Goal: Obtain resource: Download file/media

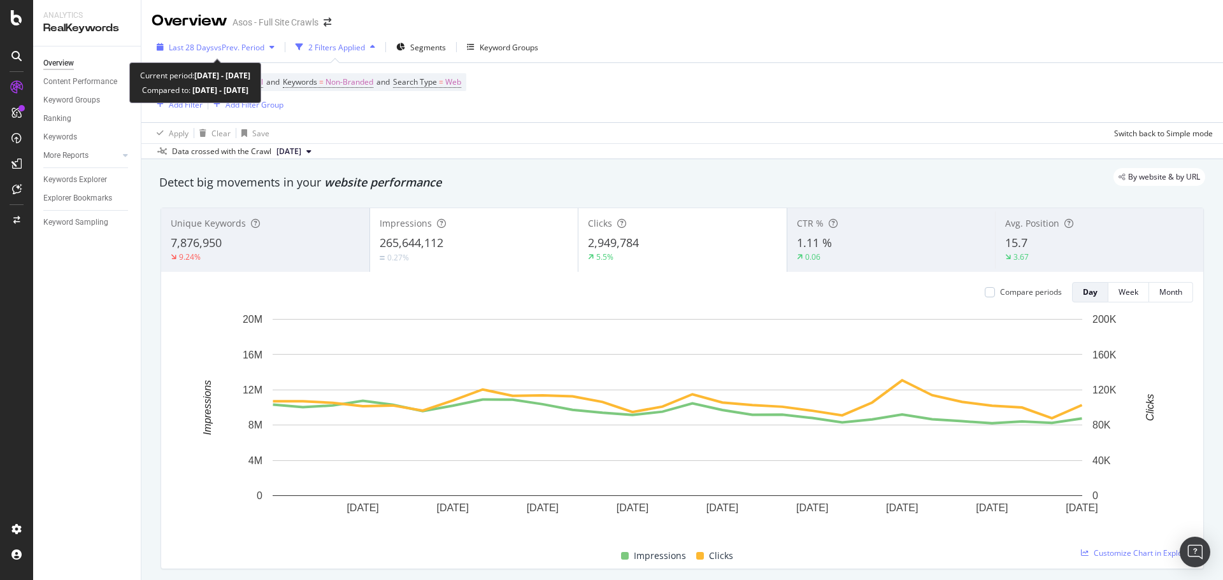
click at [171, 42] on span "Last 28 Days" at bounding box center [191, 47] width 45 height 11
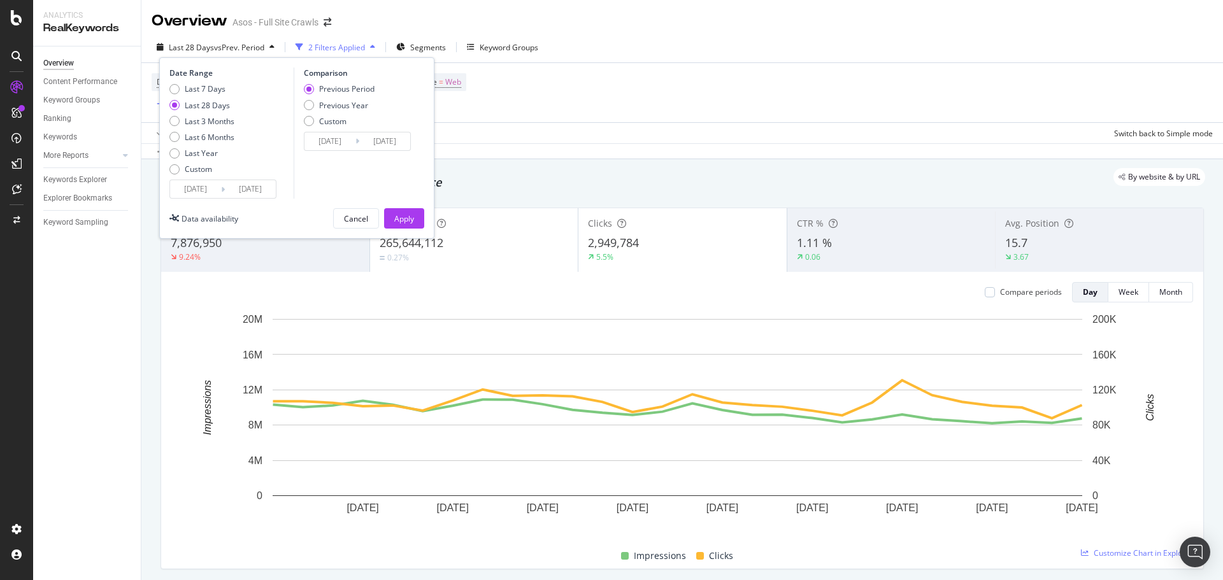
click at [195, 183] on input "[DATE]" at bounding box center [195, 189] width 51 height 18
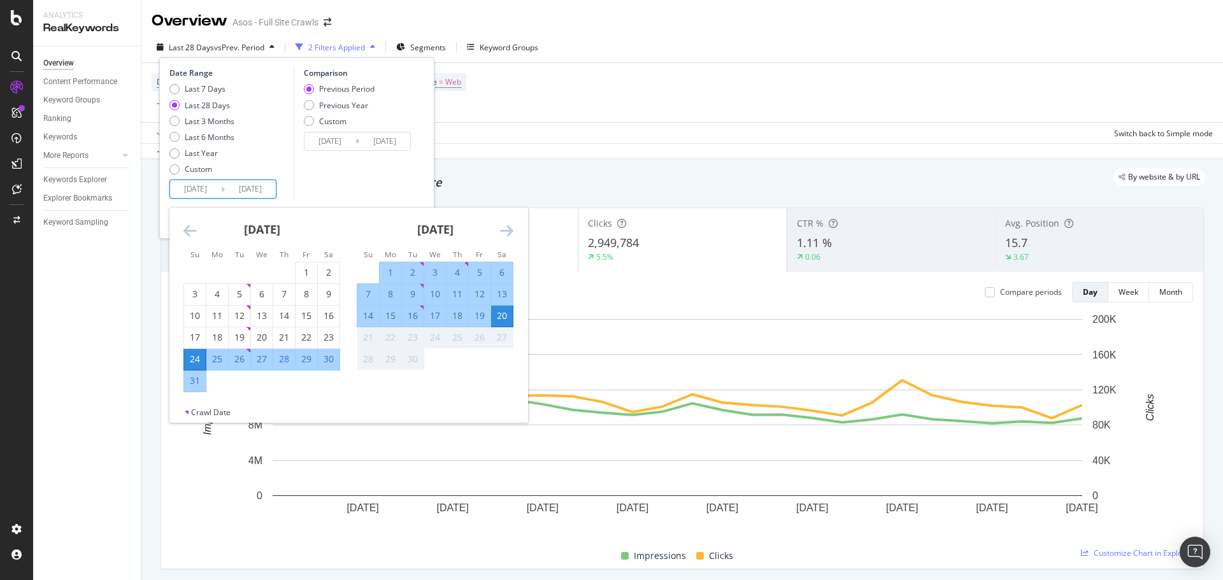
click at [694, 38] on div "Last 28 Days vs Prev. Period 2 Filters Applied Segments Keyword Groups Date Ran…" at bounding box center [681, 49] width 1081 height 25
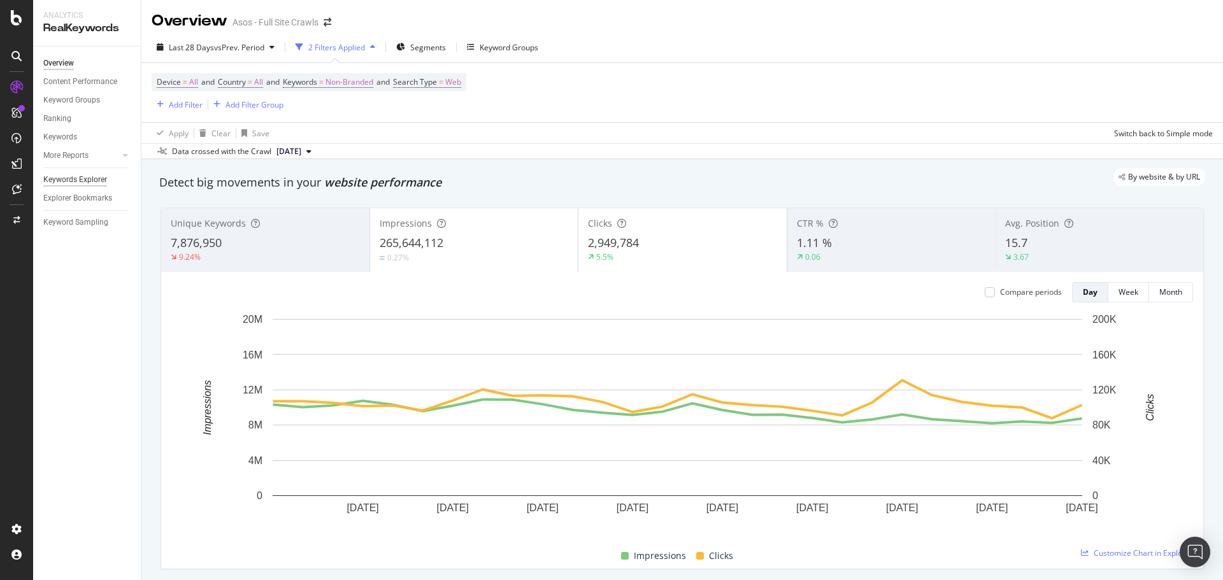
click at [78, 175] on div "Keywords Explorer" at bounding box center [75, 179] width 64 height 13
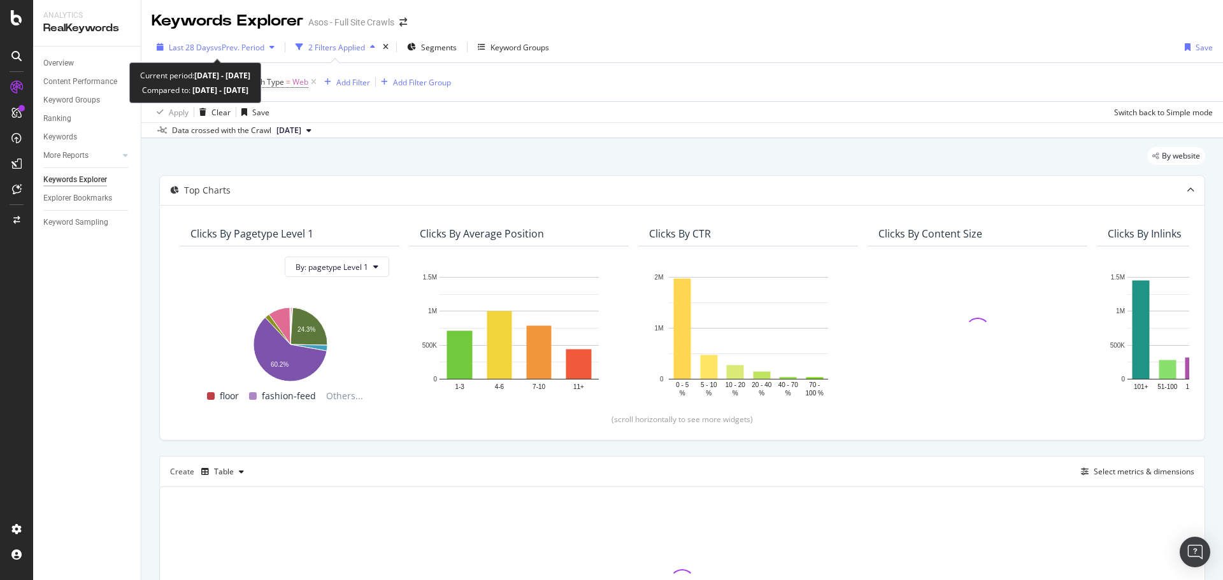
click at [249, 52] on span "vs Prev. Period" at bounding box center [239, 47] width 50 height 11
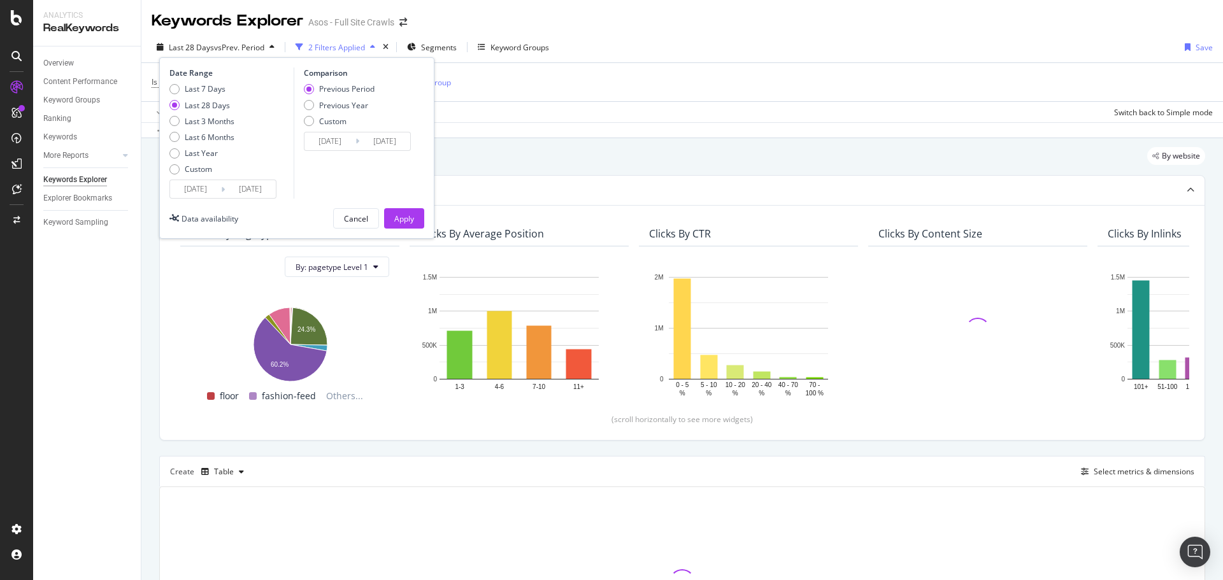
click at [183, 180] on input "[DATE]" at bounding box center [195, 189] width 51 height 18
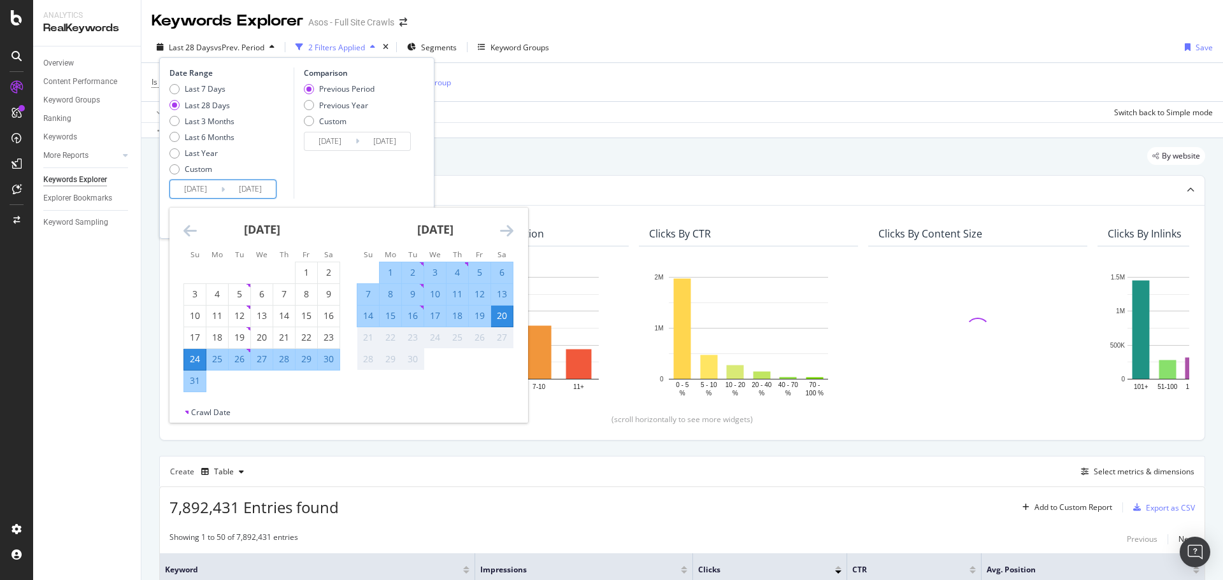
click at [389, 298] on div "8" at bounding box center [391, 294] width 22 height 13
type input "[DATE]"
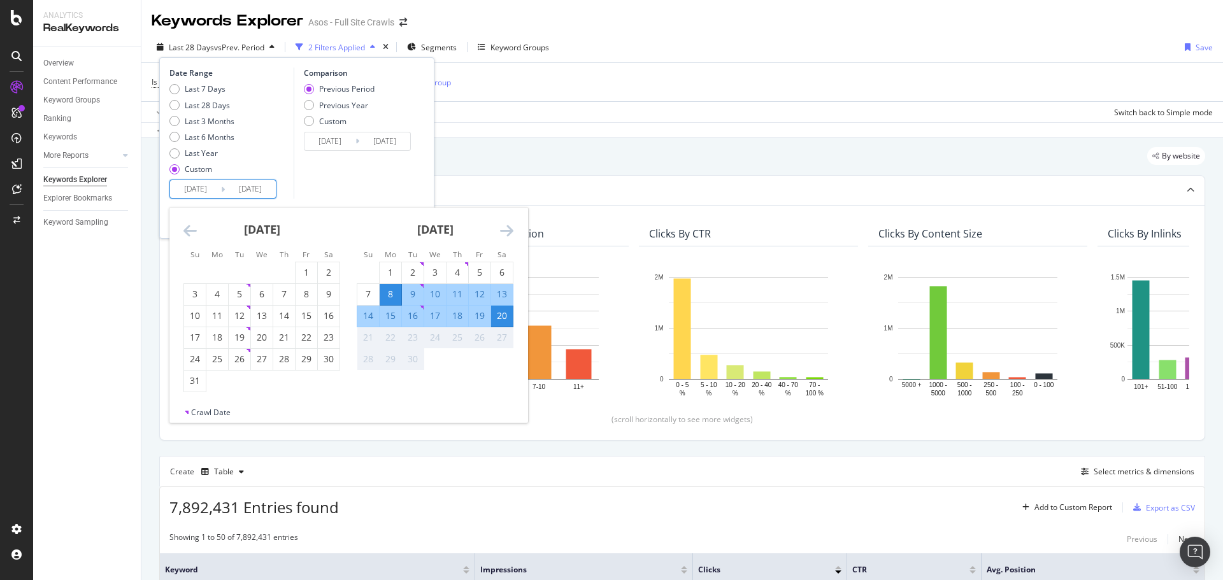
click at [364, 315] on div "14" at bounding box center [368, 315] width 22 height 13
type input "[DATE]"
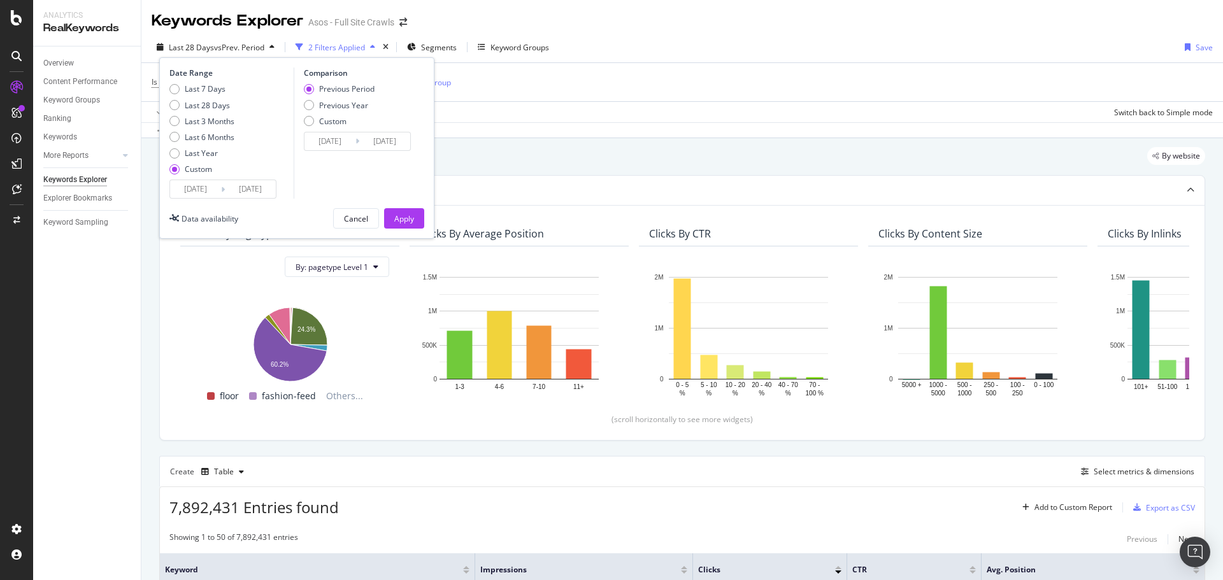
click at [204, 189] on input "[DATE]" at bounding box center [195, 189] width 51 height 18
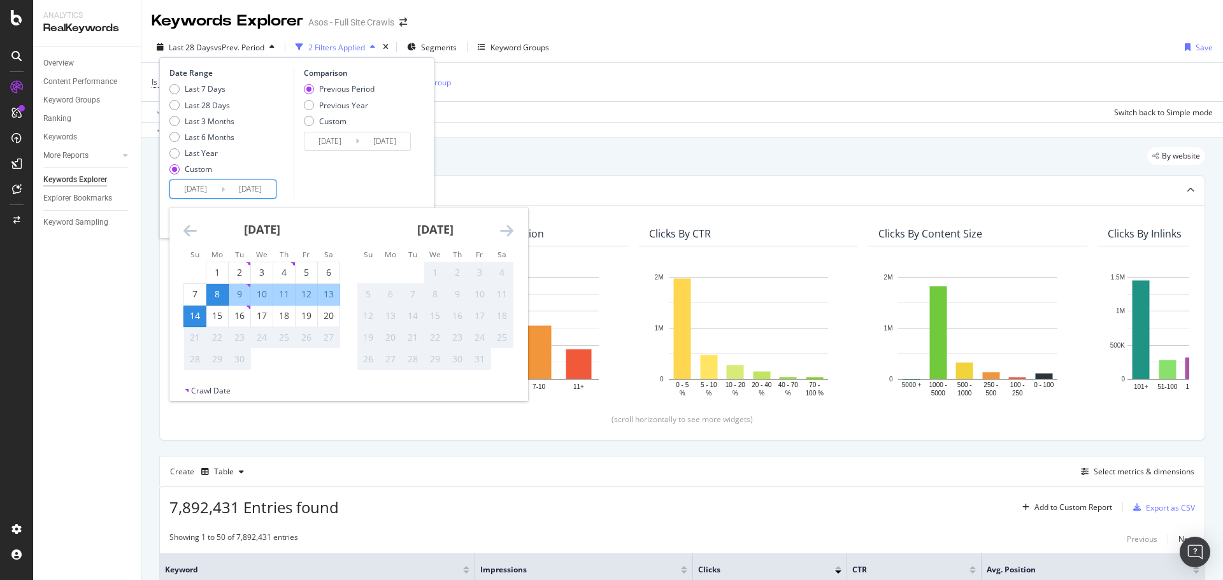
click at [250, 151] on div "Last 7 Days Last 28 Days Last 3 Months Last 6 Months Last Year Custom" at bounding box center [229, 131] width 121 height 96
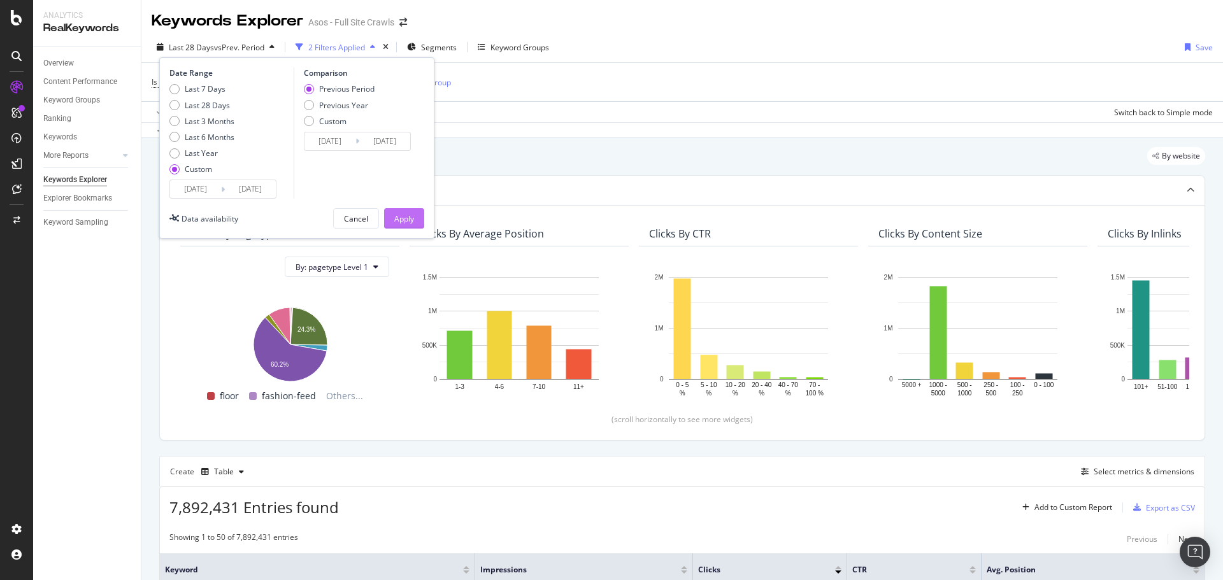
click at [402, 218] on div "Apply" at bounding box center [404, 218] width 20 height 11
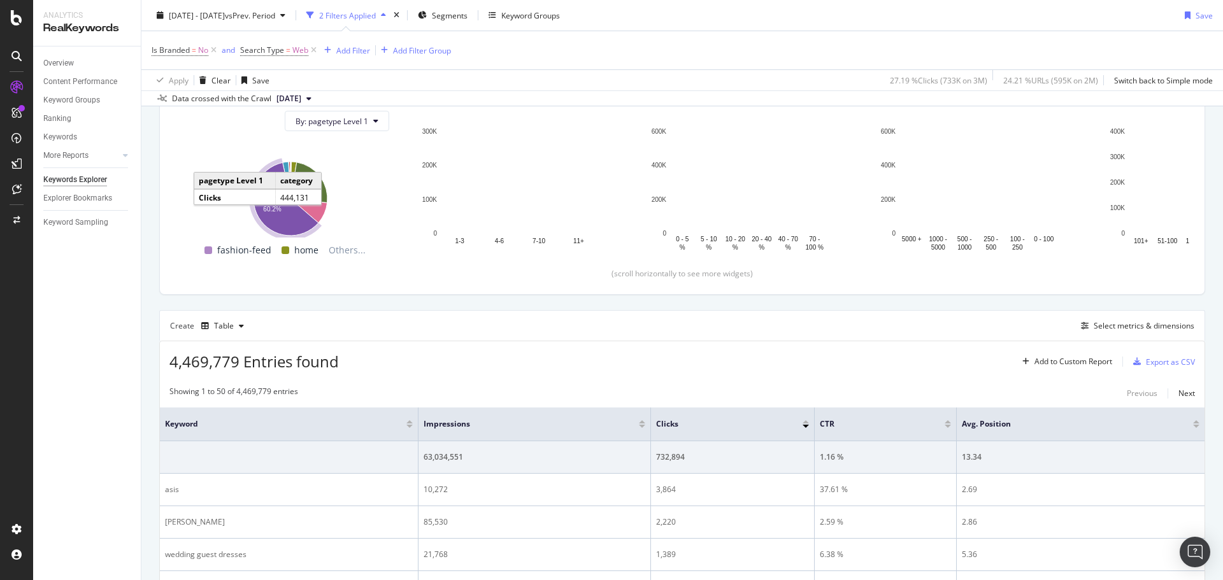
scroll to position [191, 0]
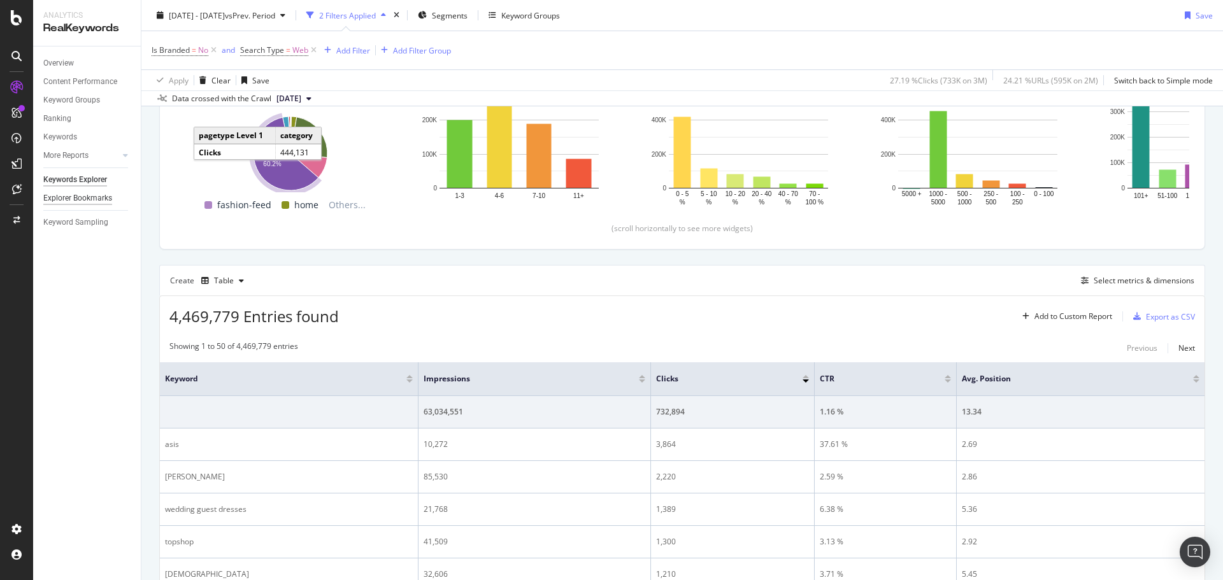
click at [74, 201] on div "Explorer Bookmarks" at bounding box center [77, 198] width 69 height 13
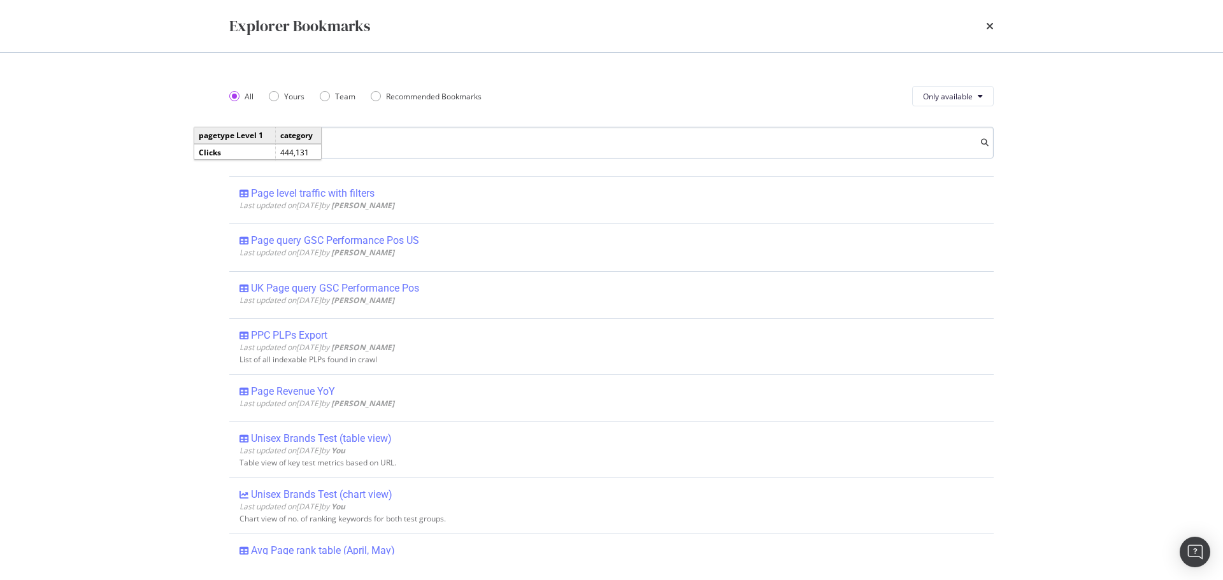
click at [327, 143] on input "modal" at bounding box center [611, 143] width 764 height 32
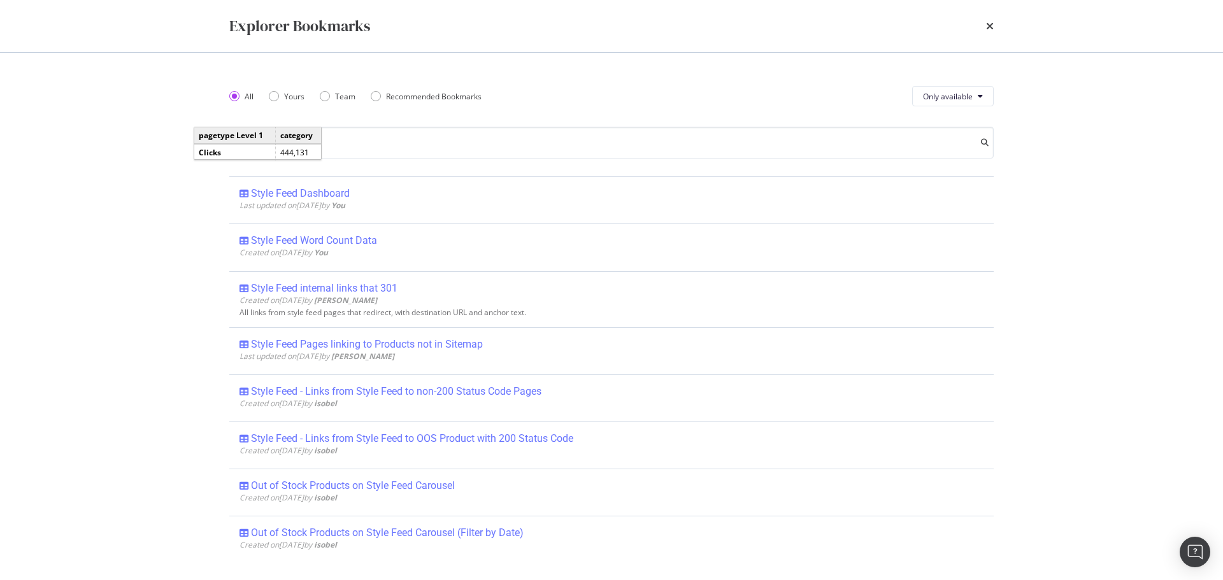
click at [983, 146] on div "sty" at bounding box center [611, 143] width 764 height 32
type input "sty"
click at [1091, 141] on div "Explorer Bookmarks All Yours Team Recommended Bookmarks Only available sty Styl…" at bounding box center [611, 290] width 1223 height 580
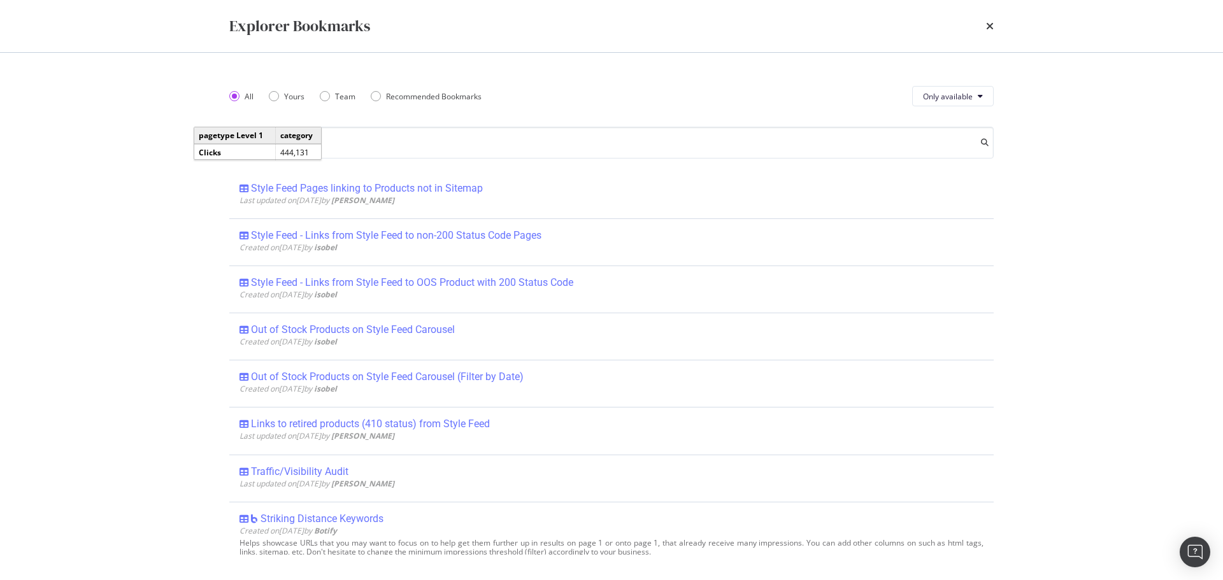
scroll to position [0, 0]
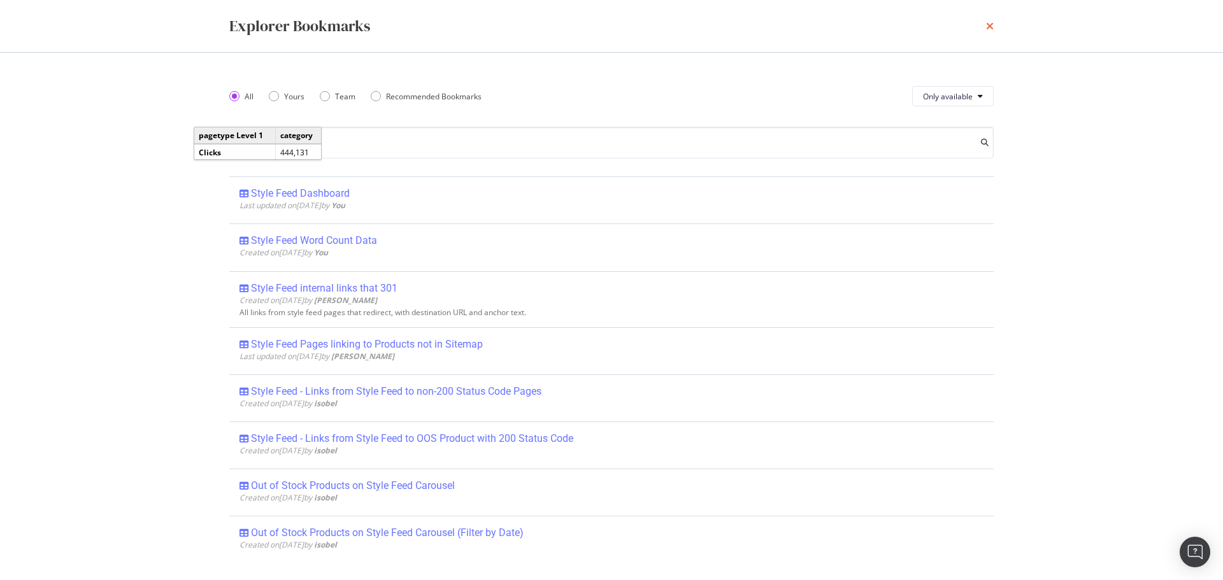
click at [993, 25] on icon "times" at bounding box center [990, 26] width 8 height 10
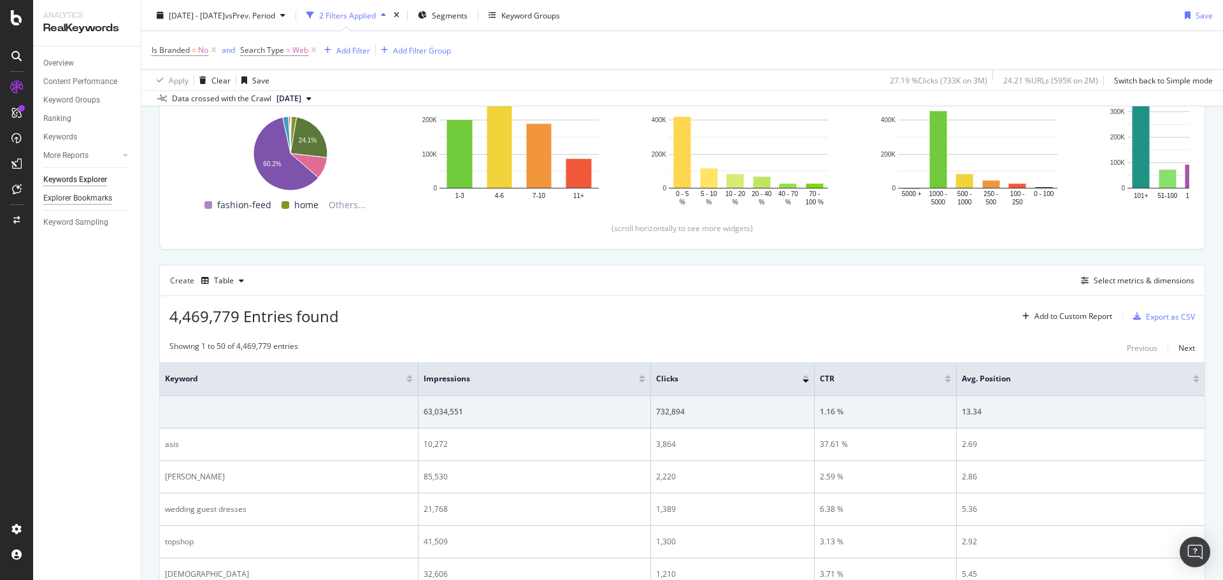
click at [71, 198] on div "Explorer Bookmarks" at bounding box center [77, 198] width 69 height 13
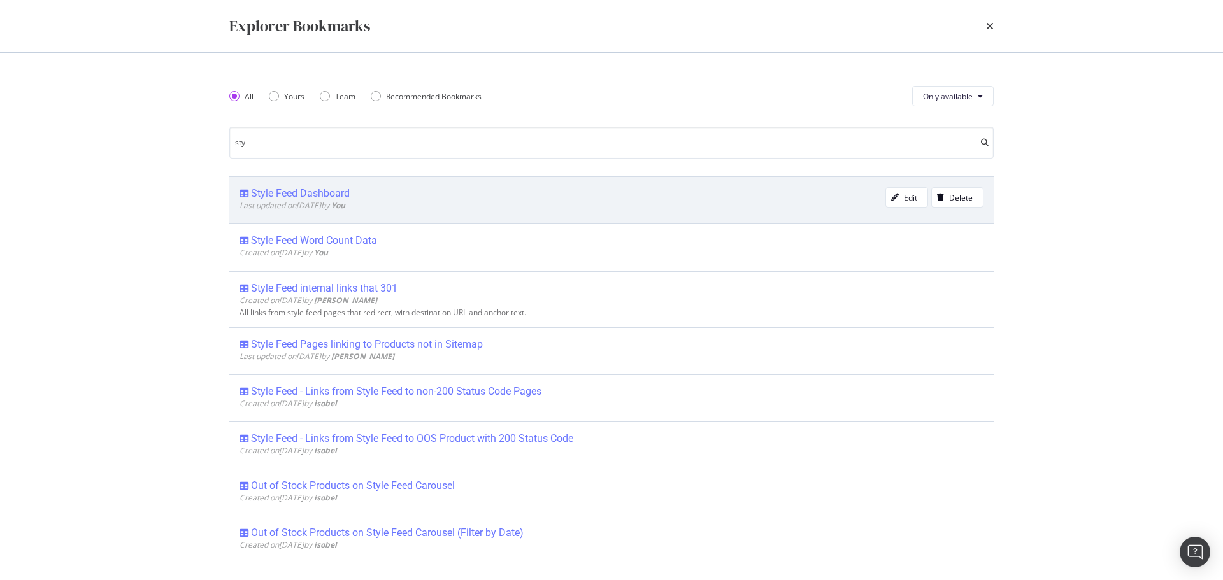
type input "sty"
click at [316, 197] on div "Style Feed Dashboard" at bounding box center [300, 193] width 99 height 13
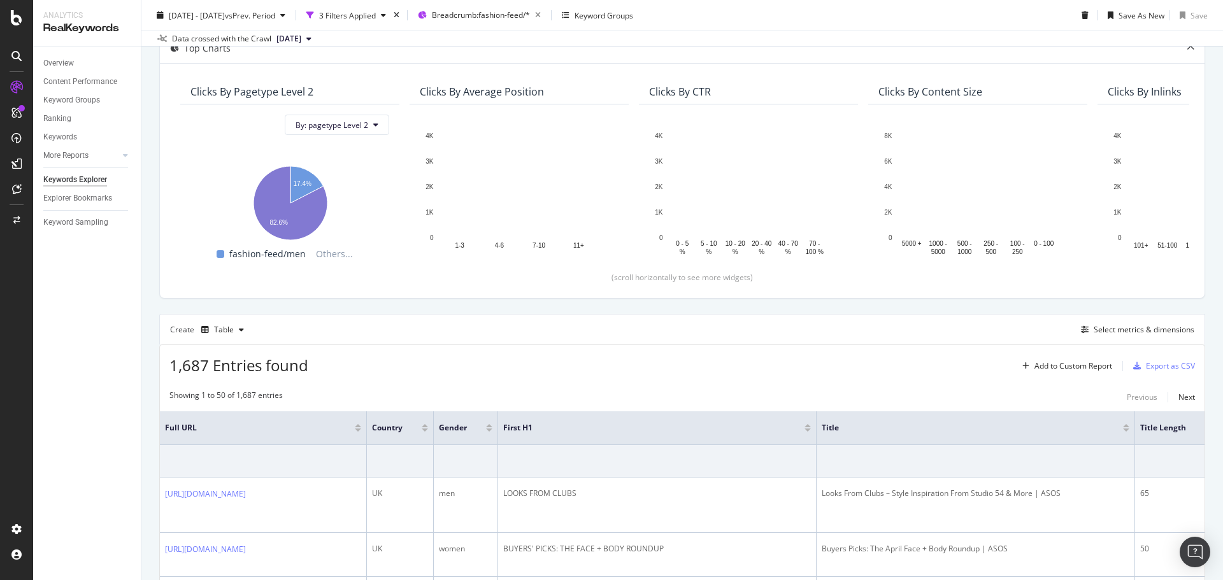
scroll to position [175, 0]
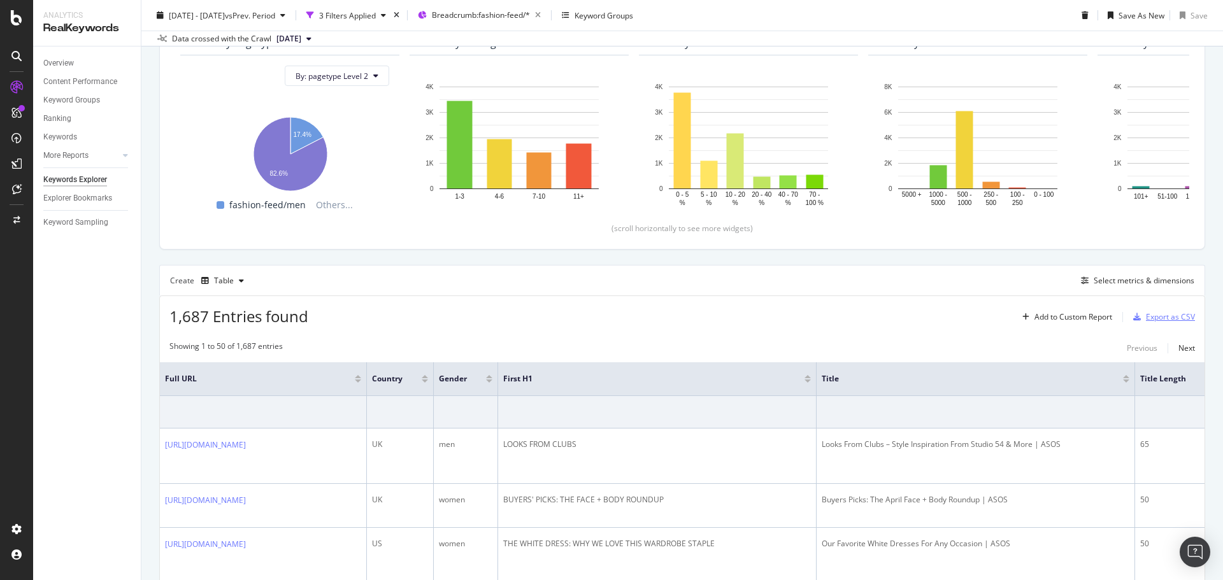
click at [1158, 323] on div "Export as CSV" at bounding box center [1161, 317] width 67 height 19
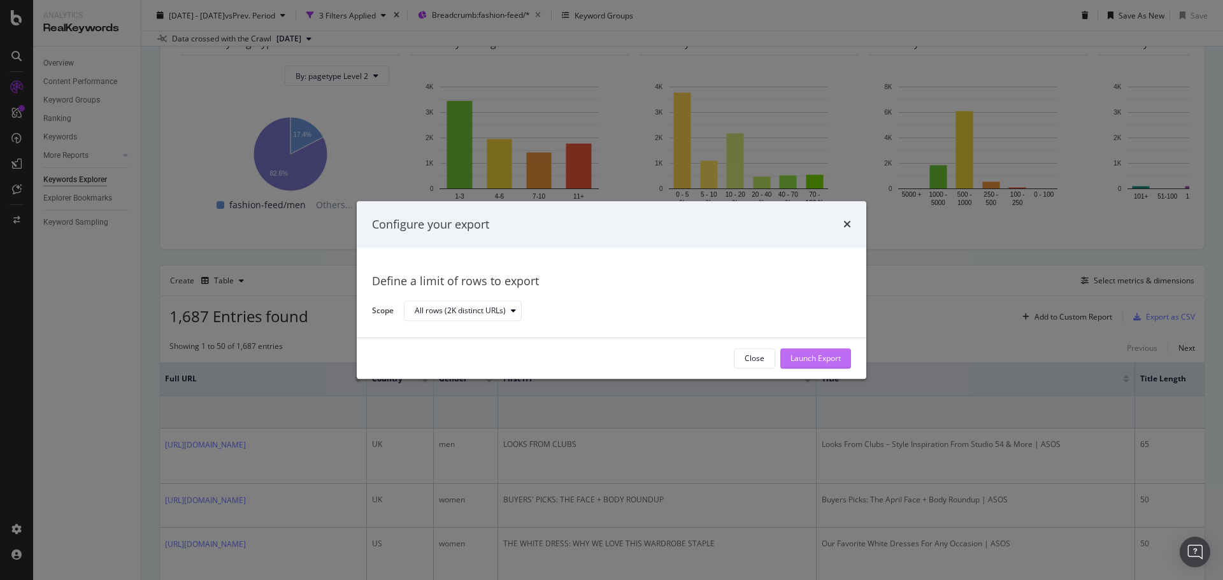
click at [782, 352] on button "Launch Export" at bounding box center [815, 358] width 71 height 20
